Goal: Communication & Community: Answer question/provide support

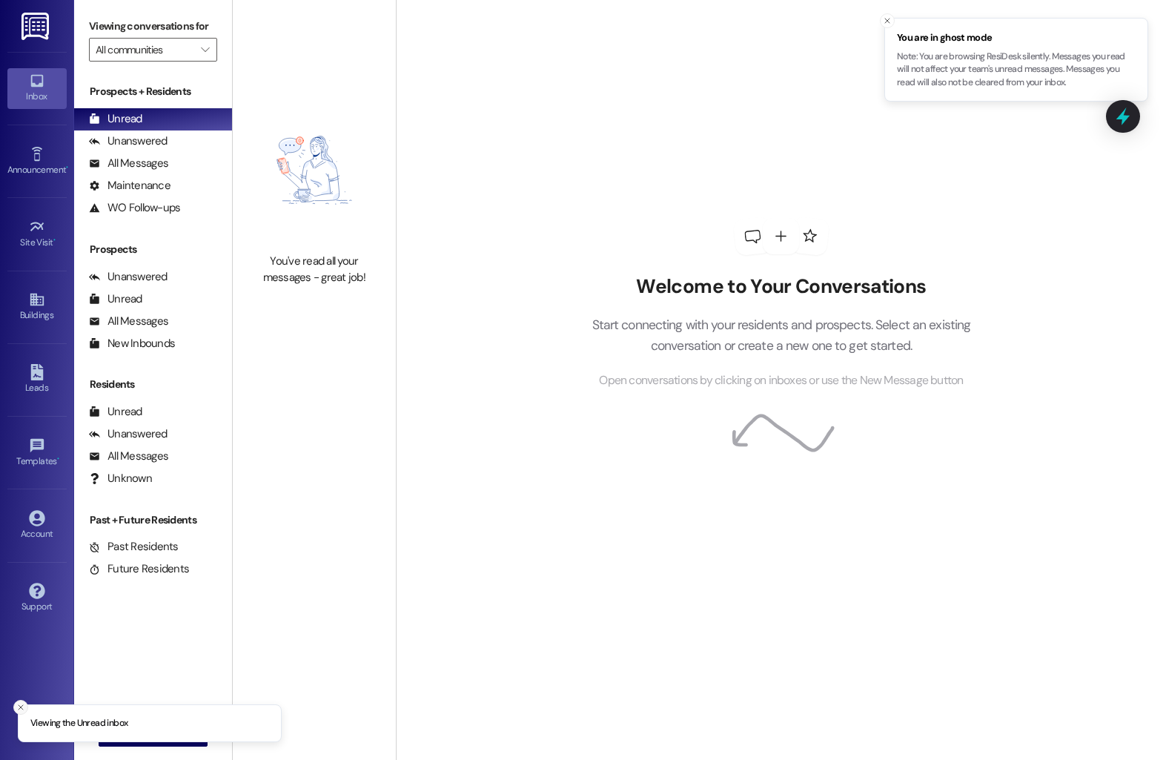
click at [17, 707] on icon "Close toast" at bounding box center [20, 707] width 9 height 9
click at [135, 732] on span "New Message" at bounding box center [161, 735] width 61 height 16
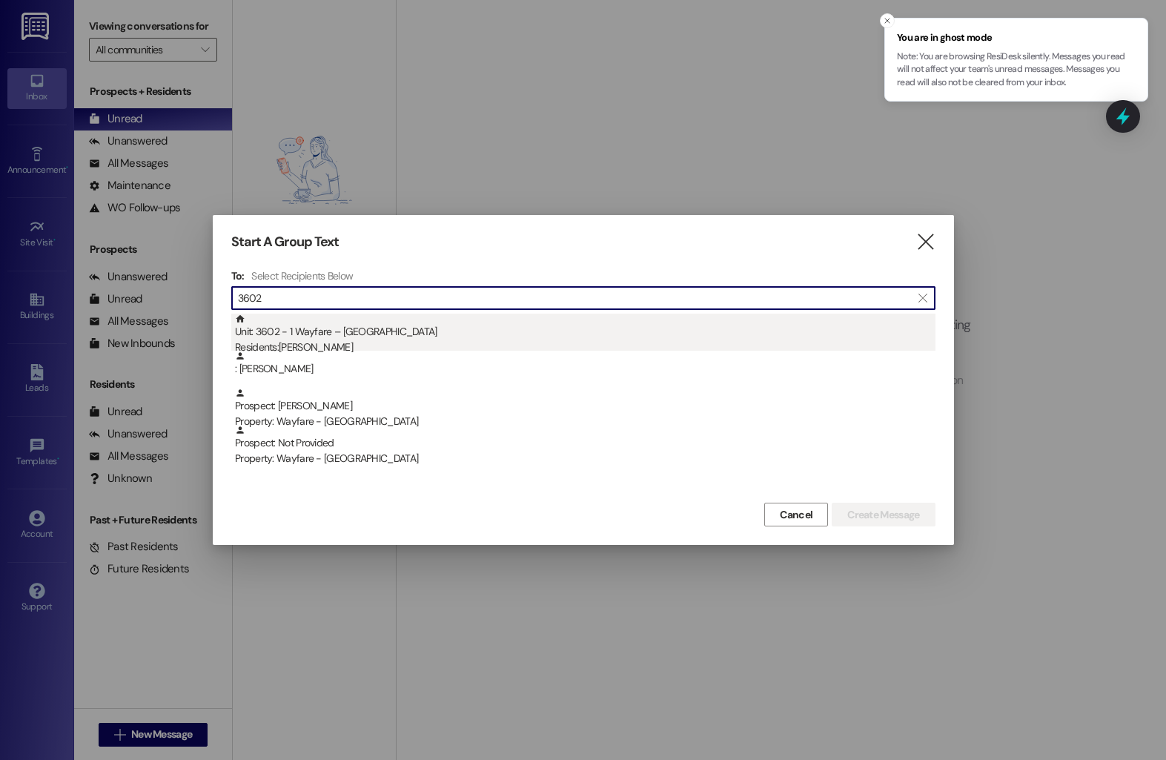
type input "3602"
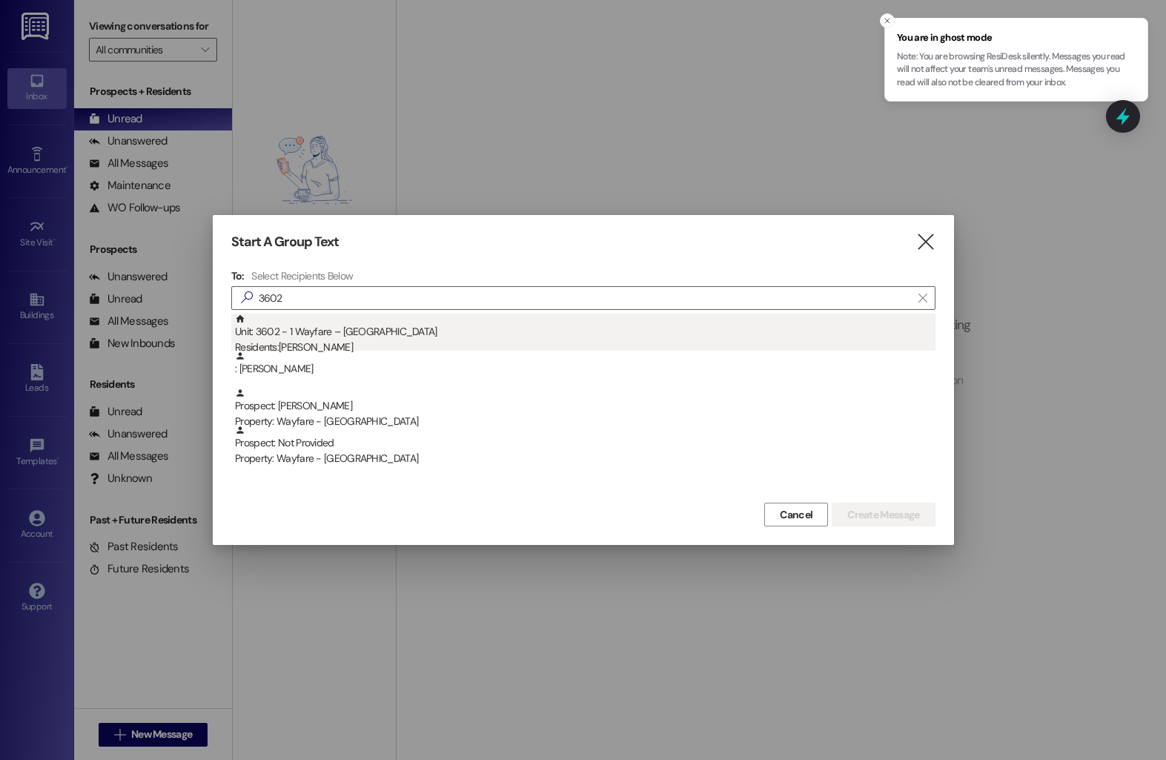
click at [333, 323] on div "Unit: 3602 - 1 Wayfare – [GEOGRAPHIC_DATA] Residents: [PERSON_NAME]" at bounding box center [585, 335] width 701 height 42
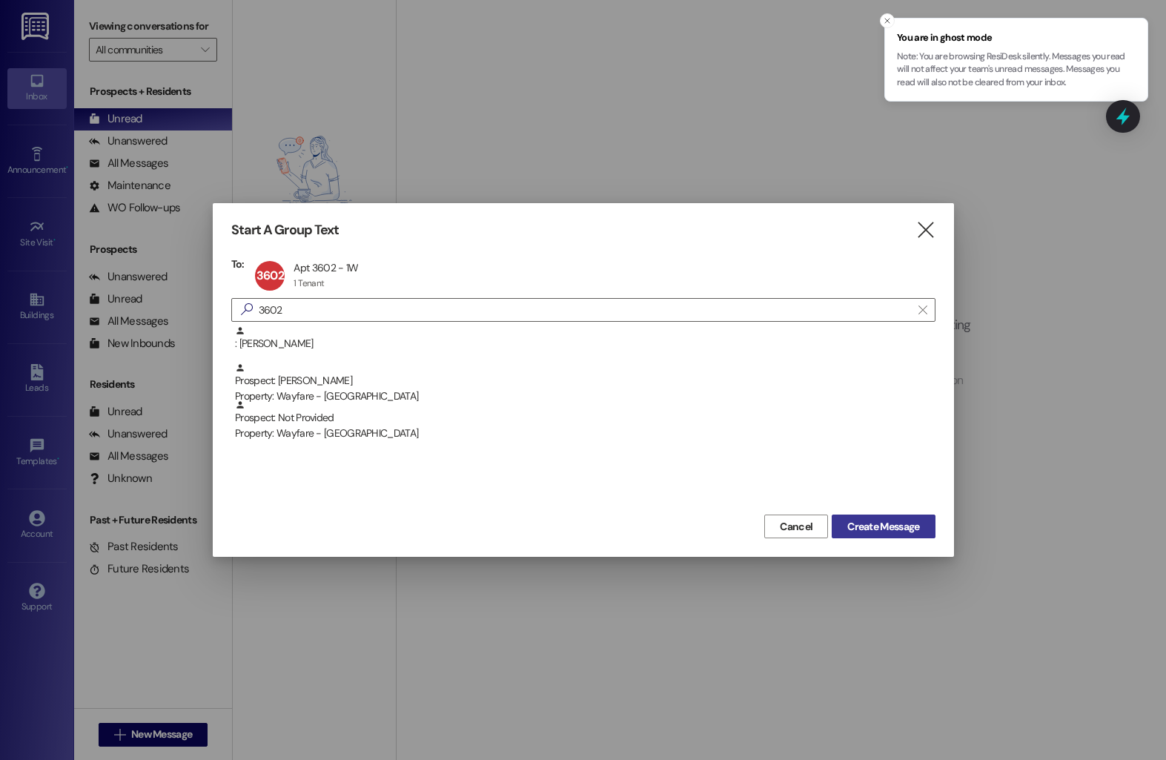
click at [847, 532] on span "Create Message" at bounding box center [883, 527] width 72 height 16
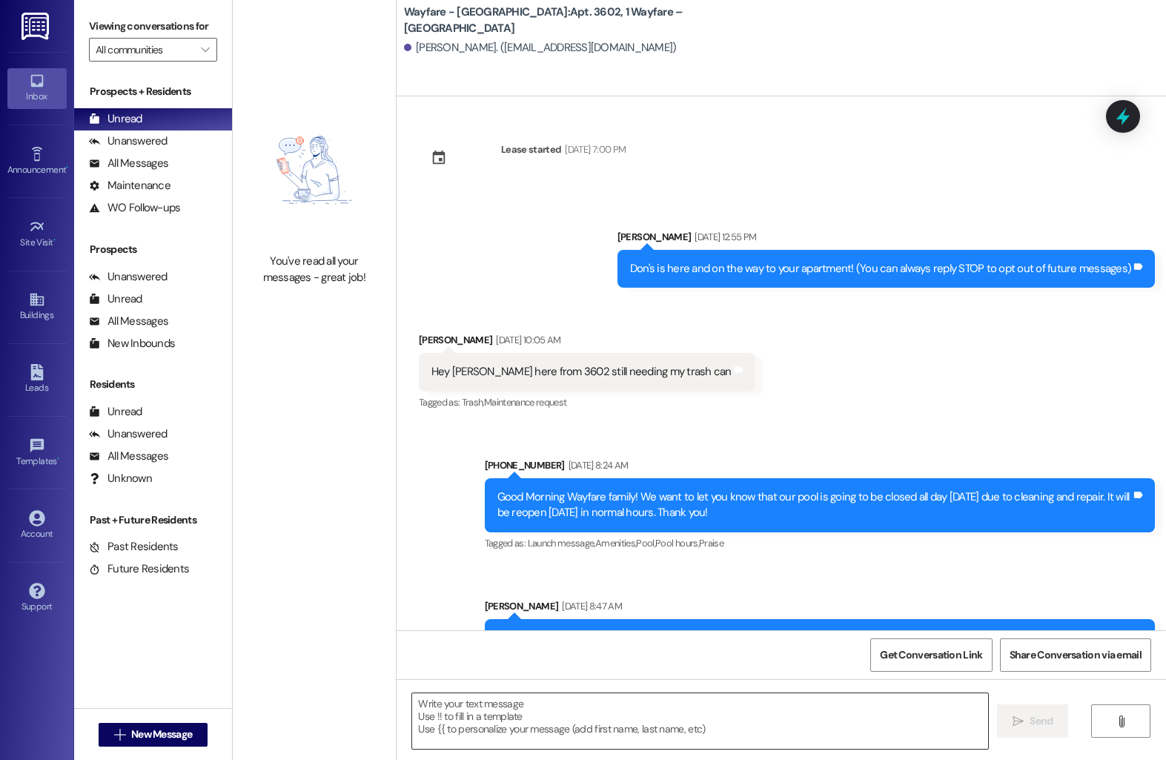
click at [512, 710] on textarea at bounding box center [700, 721] width 576 height 56
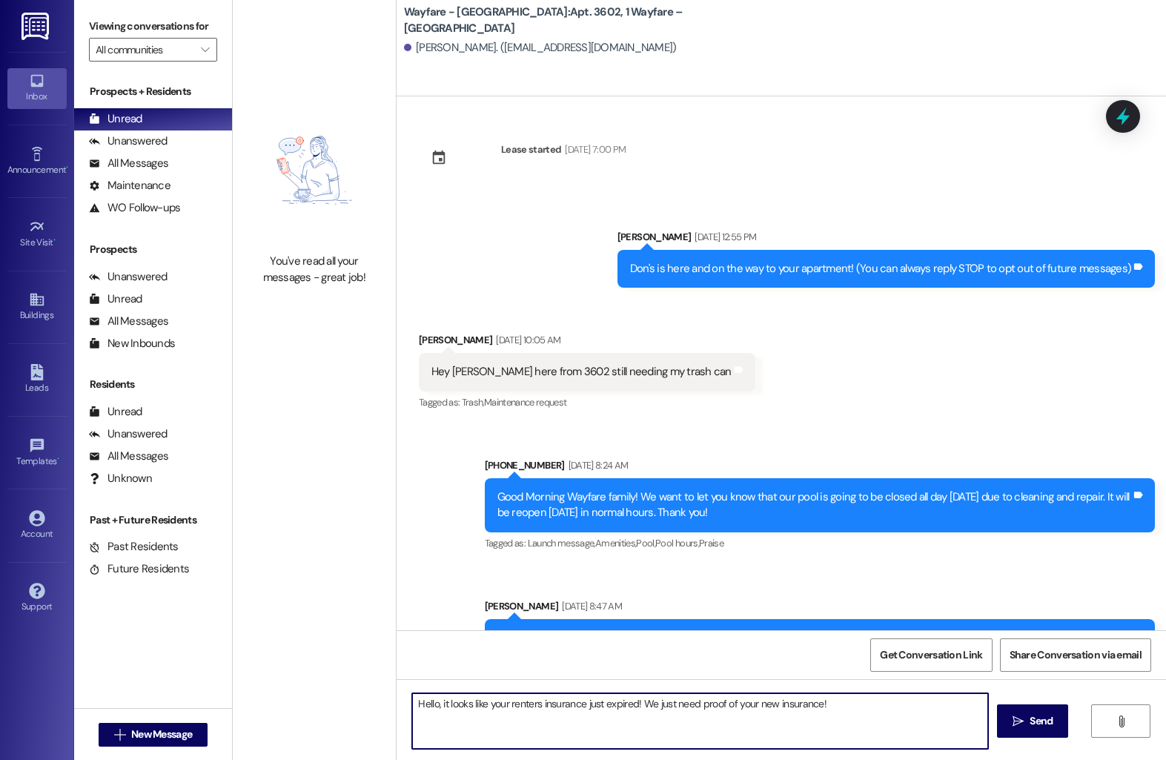
type textarea "Hello, it looks like your renters insurance just expired! We just need proof of…"
